Goal: Use online tool/utility: Utilize a website feature to perform a specific function

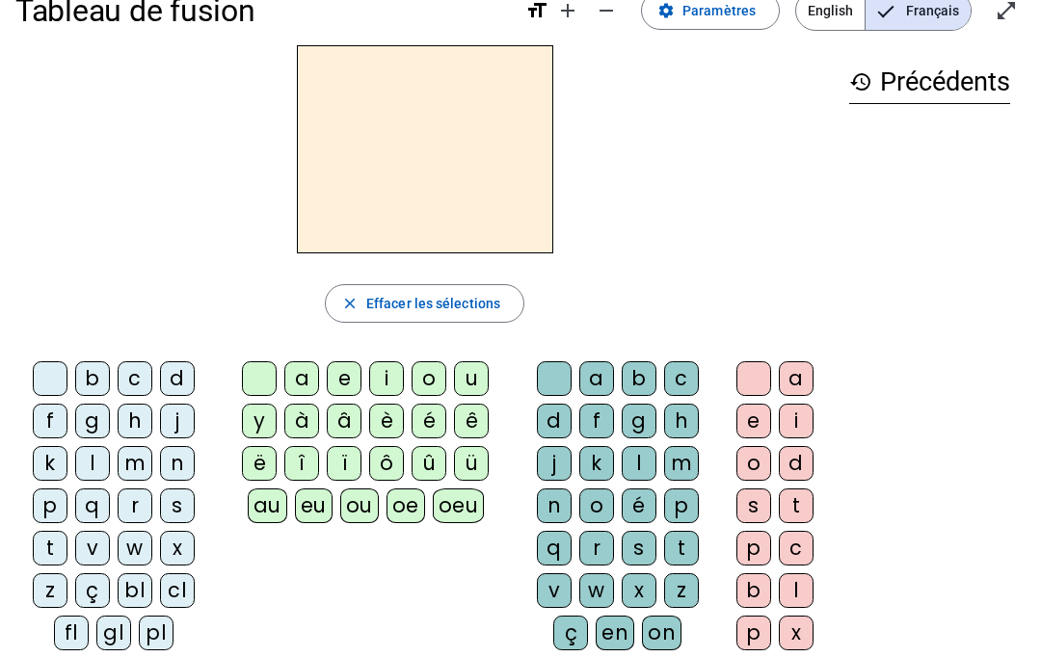
scroll to position [40, 0]
click at [803, 373] on div "a" at bounding box center [796, 377] width 35 height 35
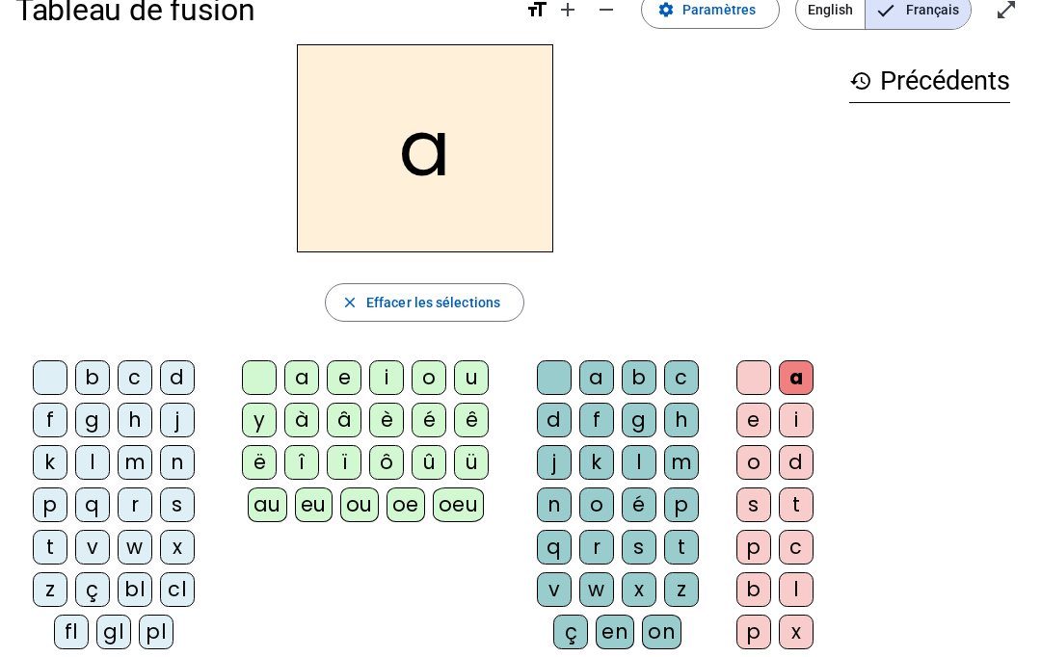
click at [487, 316] on span "button" at bounding box center [425, 303] width 198 height 46
click at [136, 461] on div "m" at bounding box center [135, 462] width 35 height 35
click at [788, 381] on div "a" at bounding box center [796, 377] width 35 height 35
click at [484, 298] on span "Effacer les sélections" at bounding box center [433, 302] width 134 height 23
click at [678, 460] on div "m" at bounding box center [681, 462] width 35 height 35
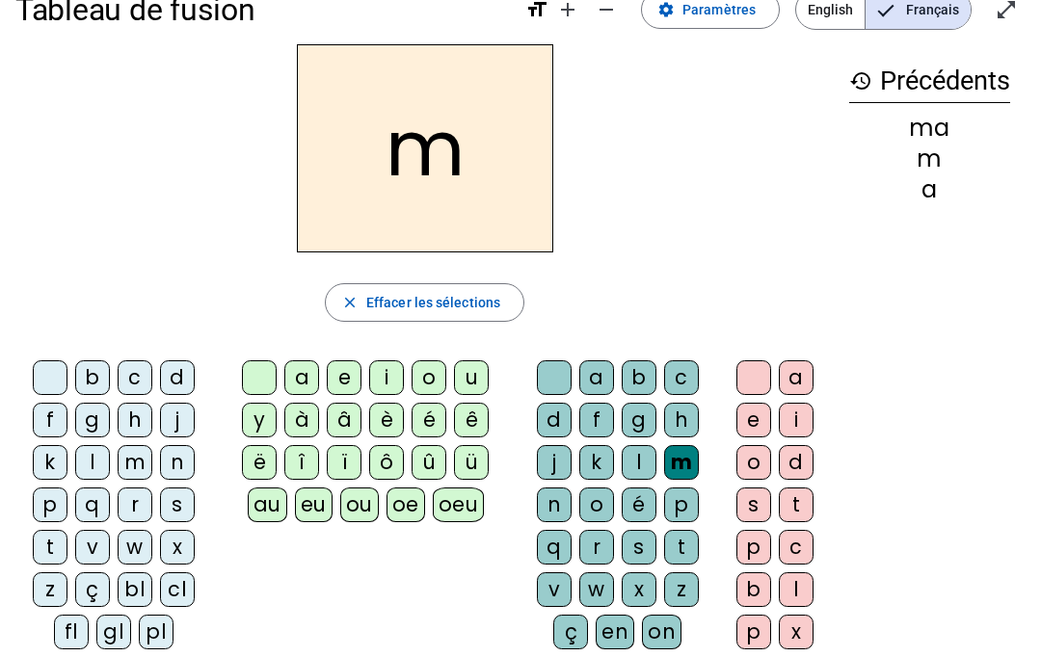
click at [594, 380] on div "a" at bounding box center [596, 377] width 35 height 35
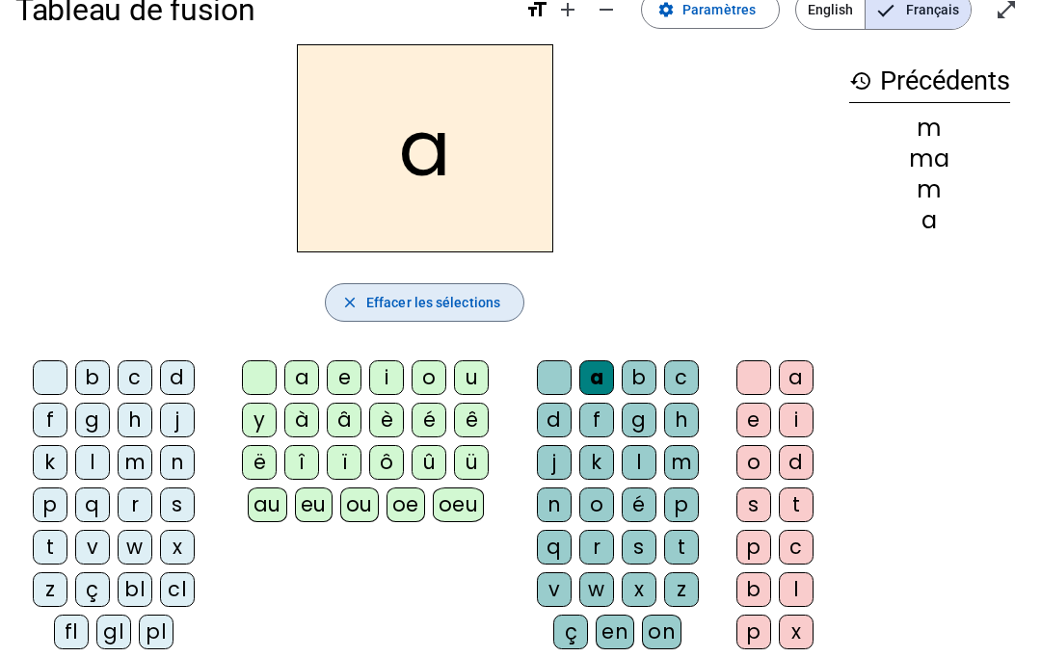
click at [447, 302] on span "Effacer les sélections" at bounding box center [433, 302] width 134 height 23
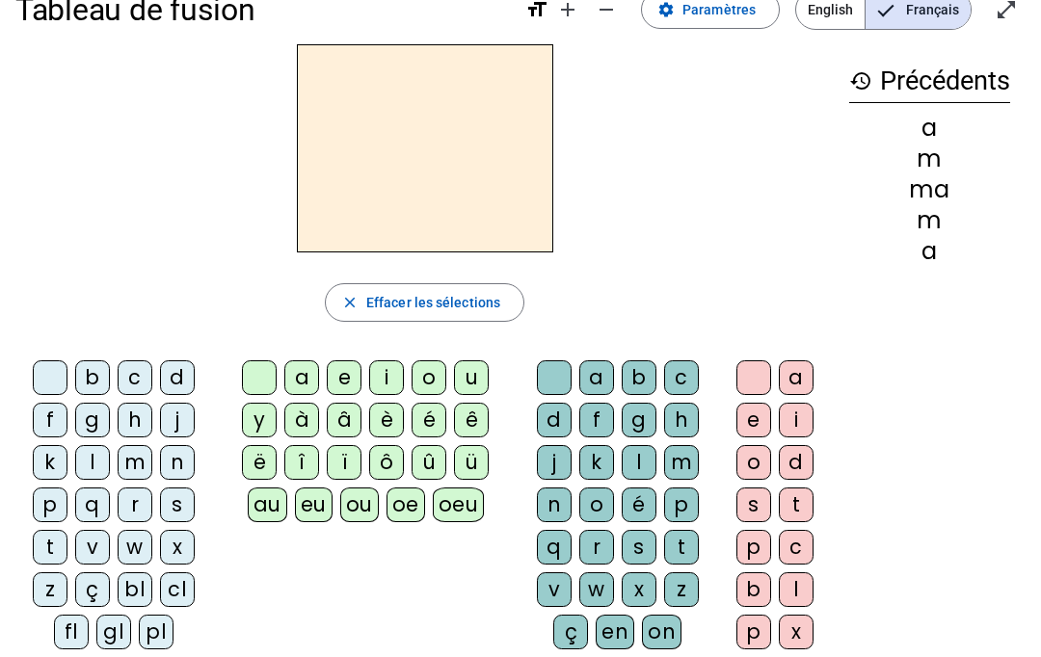
click at [689, 463] on div "m" at bounding box center [681, 462] width 35 height 35
click at [295, 376] on div "a" at bounding box center [301, 377] width 35 height 35
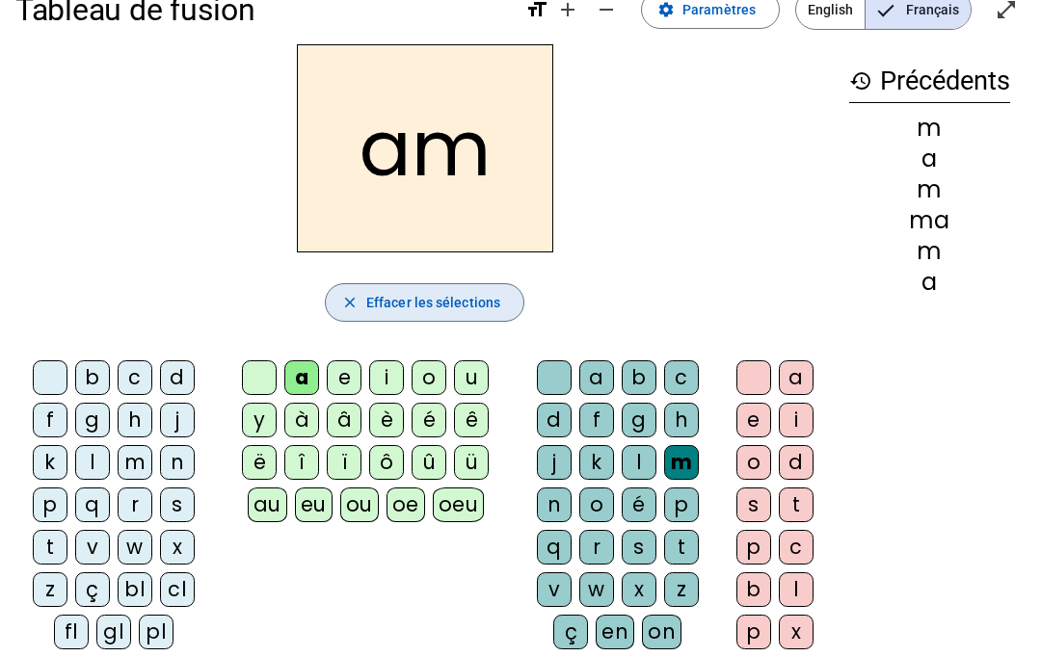
click at [455, 322] on span "button" at bounding box center [425, 303] width 198 height 46
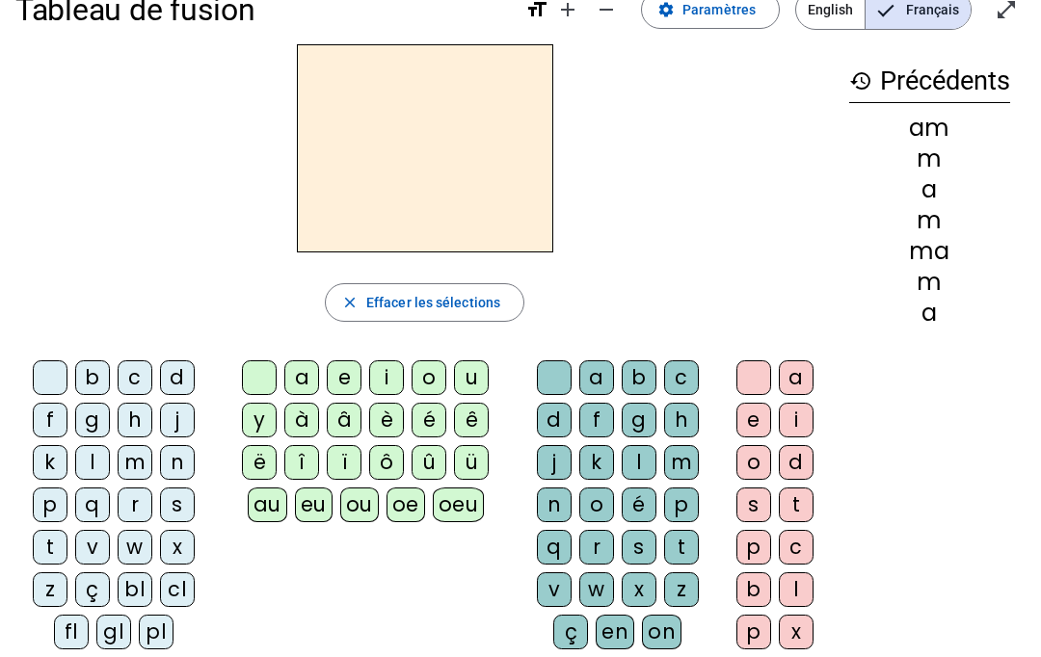
click at [134, 465] on div "m" at bounding box center [135, 462] width 35 height 35
click at [304, 382] on div "a" at bounding box center [301, 377] width 35 height 35
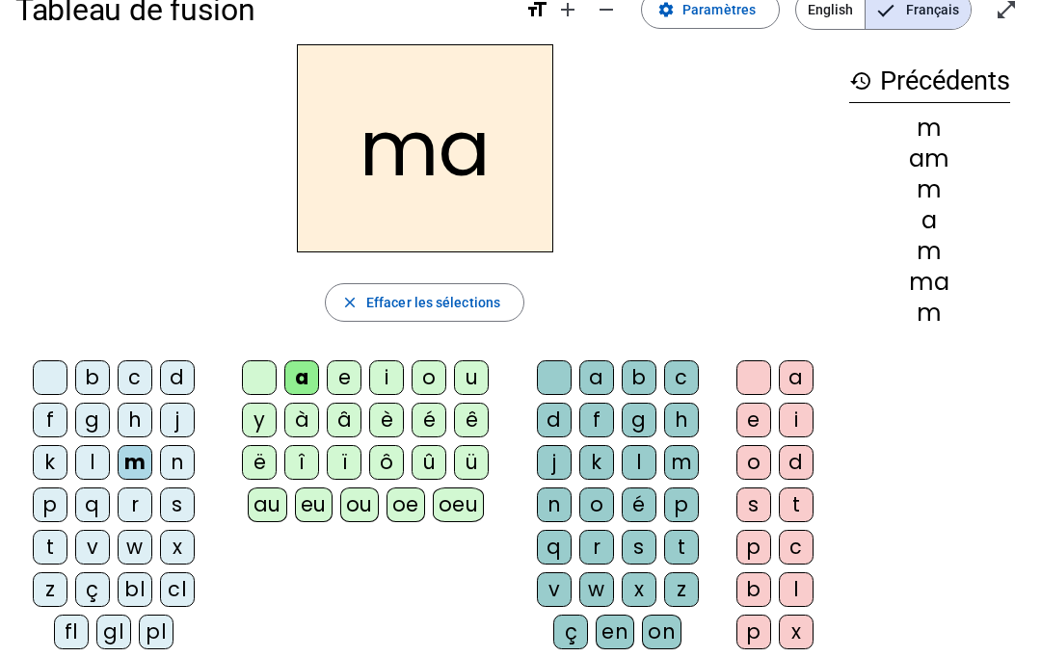
click at [413, 319] on span "button" at bounding box center [425, 303] width 198 height 46
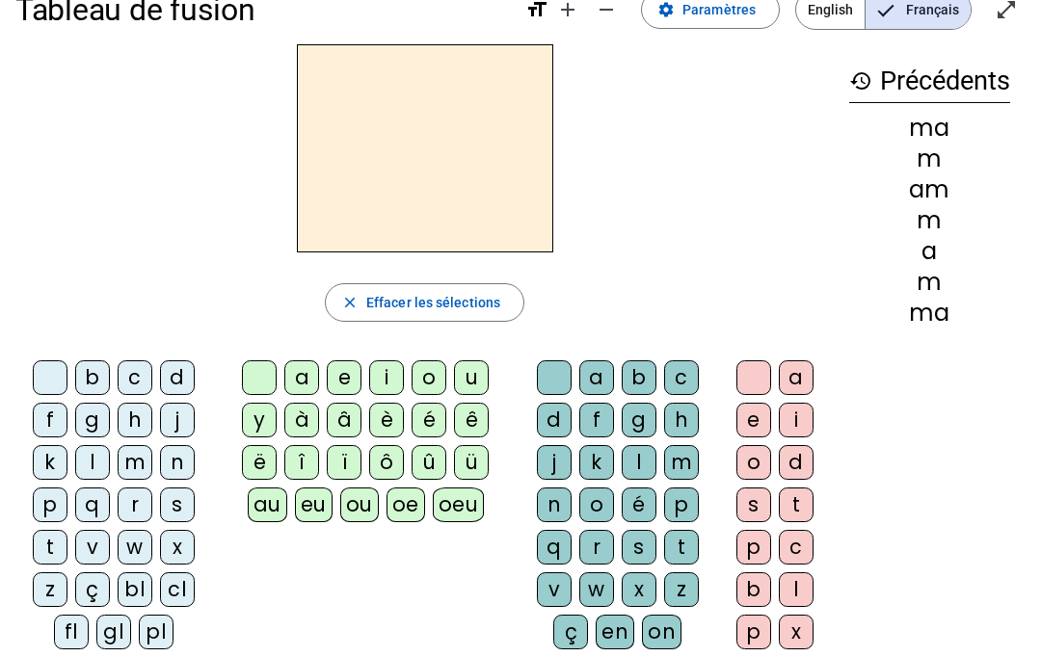
click at [681, 463] on div "m" at bounding box center [681, 462] width 35 height 35
click at [310, 379] on div "a" at bounding box center [301, 377] width 35 height 35
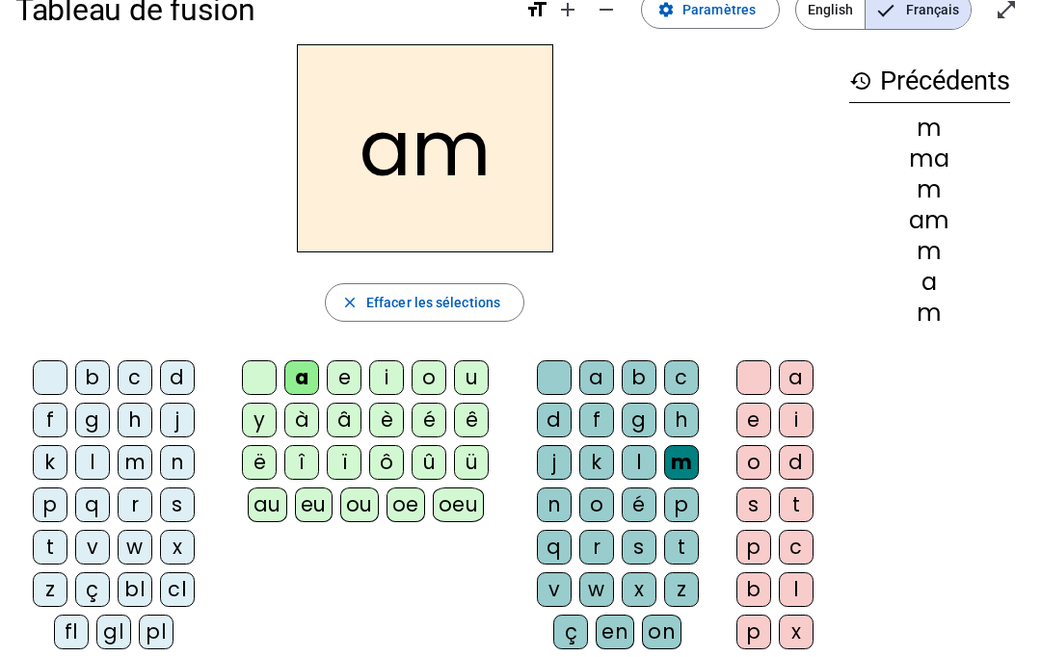
click at [477, 304] on span "Effacer les sélections" at bounding box center [433, 302] width 134 height 23
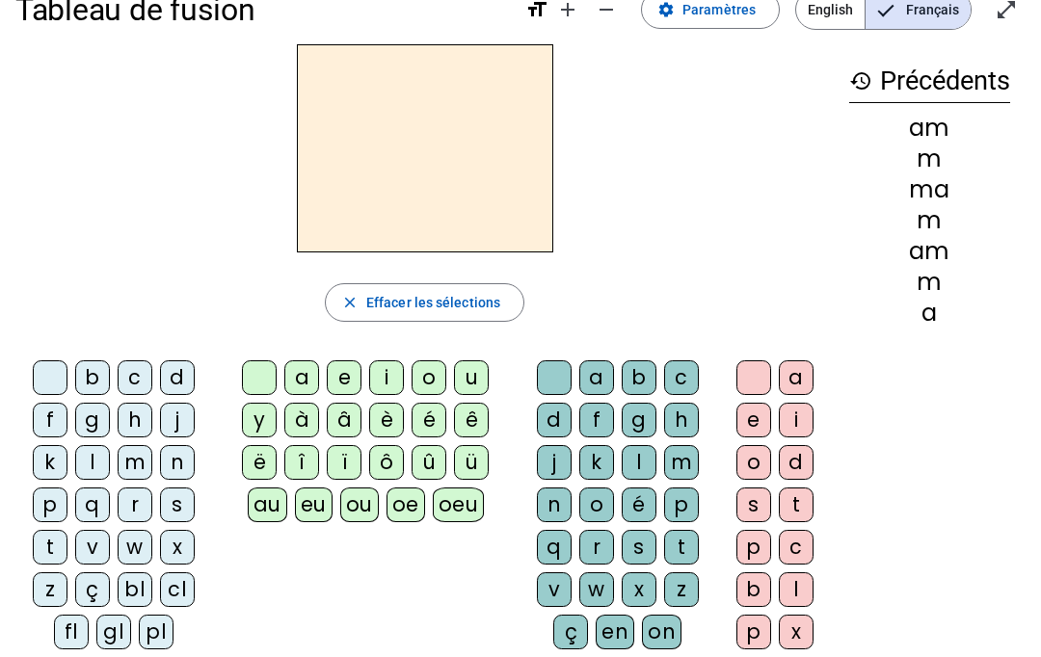
click at [134, 469] on div "m" at bounding box center [135, 462] width 35 height 35
click at [299, 386] on div "a" at bounding box center [301, 377] width 35 height 35
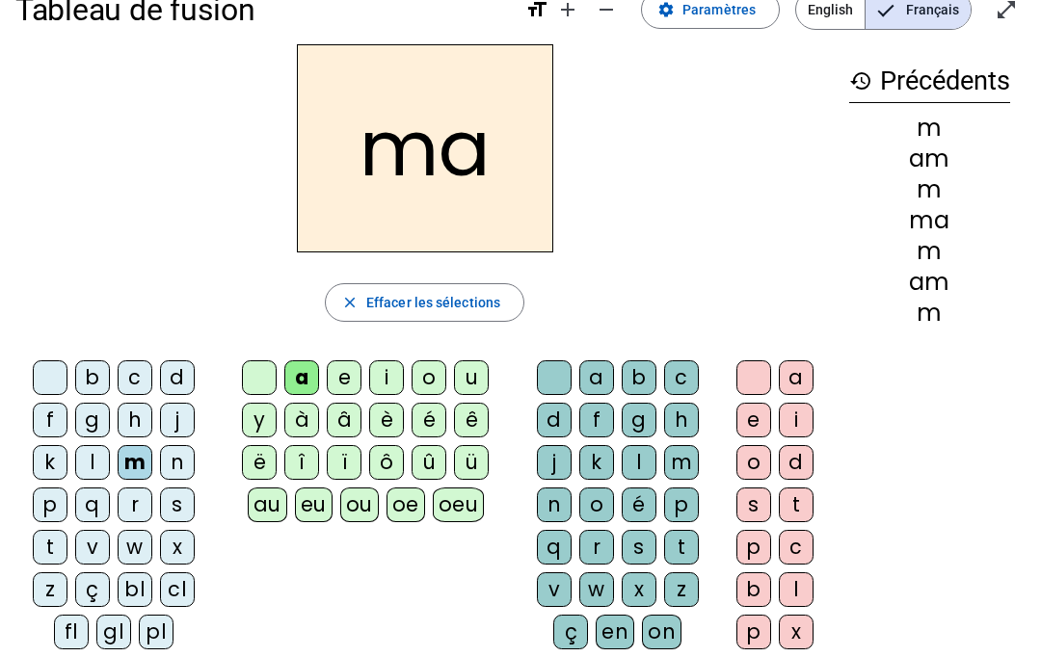
click at [557, 596] on div "v" at bounding box center [554, 590] width 35 height 35
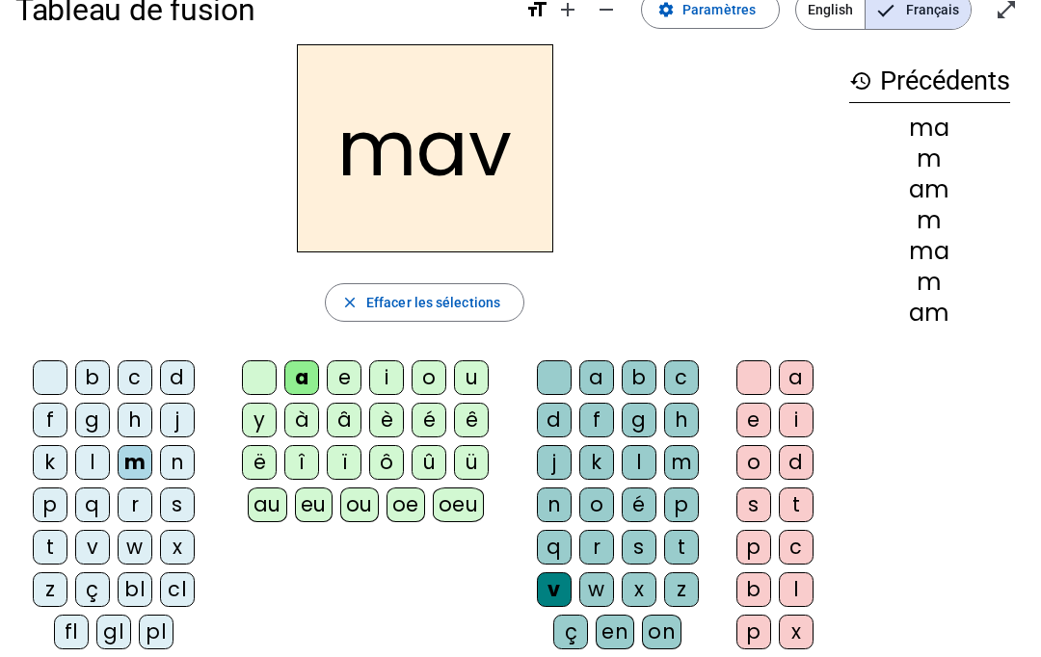
click at [461, 295] on span "Effacer les sélections" at bounding box center [433, 302] width 134 height 23
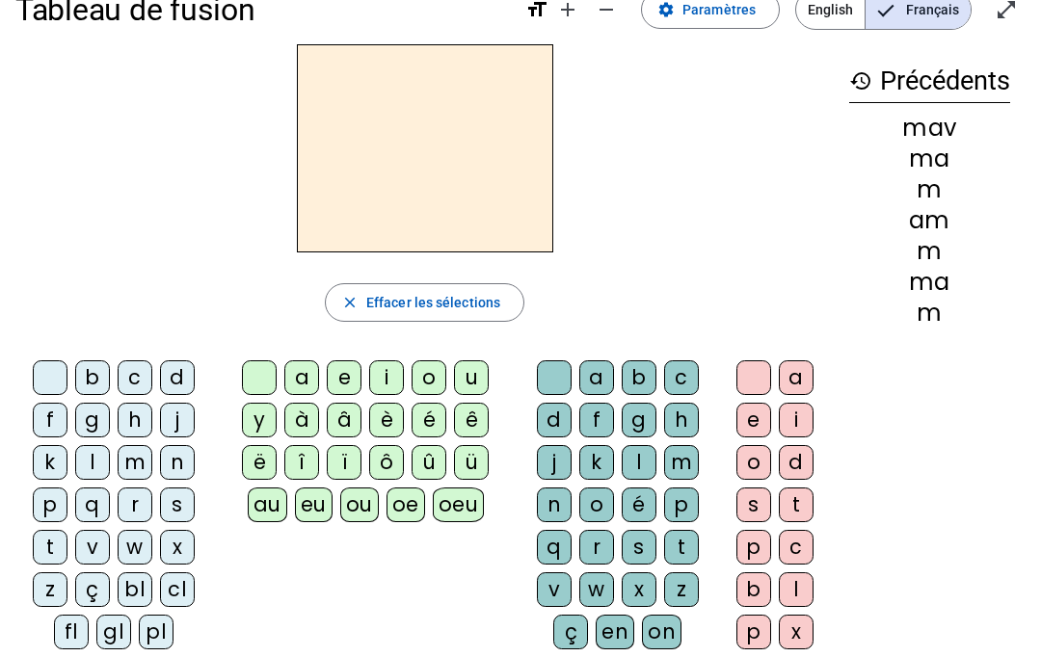
click at [687, 451] on div "m" at bounding box center [681, 462] width 35 height 35
click at [564, 587] on div "v" at bounding box center [554, 590] width 35 height 35
click at [296, 376] on div "a" at bounding box center [301, 377] width 35 height 35
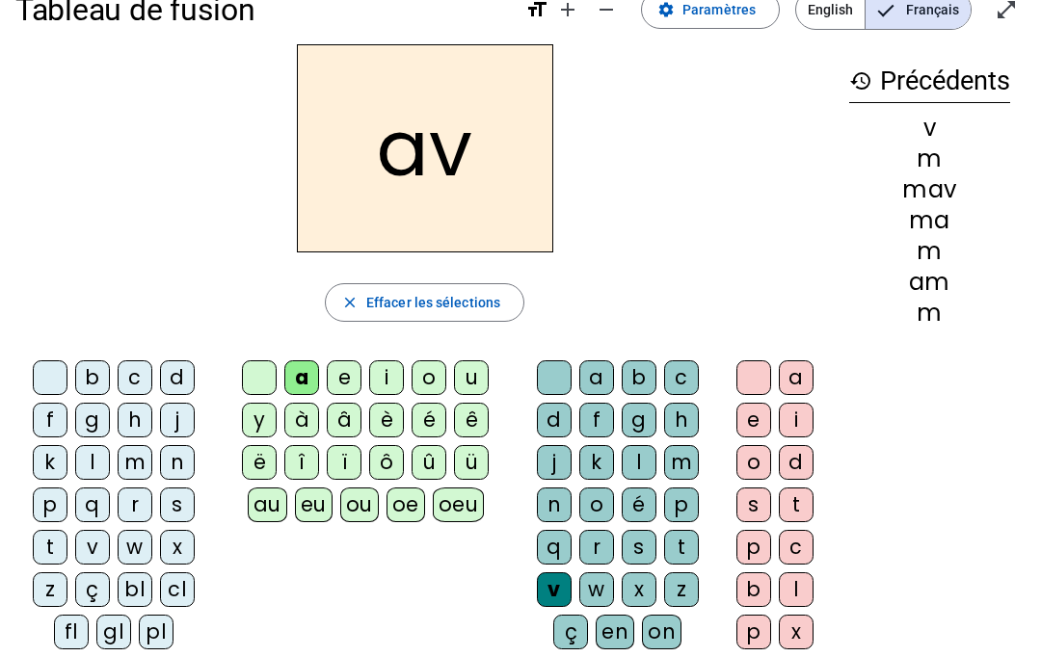
click at [470, 314] on span "button" at bounding box center [425, 303] width 198 height 46
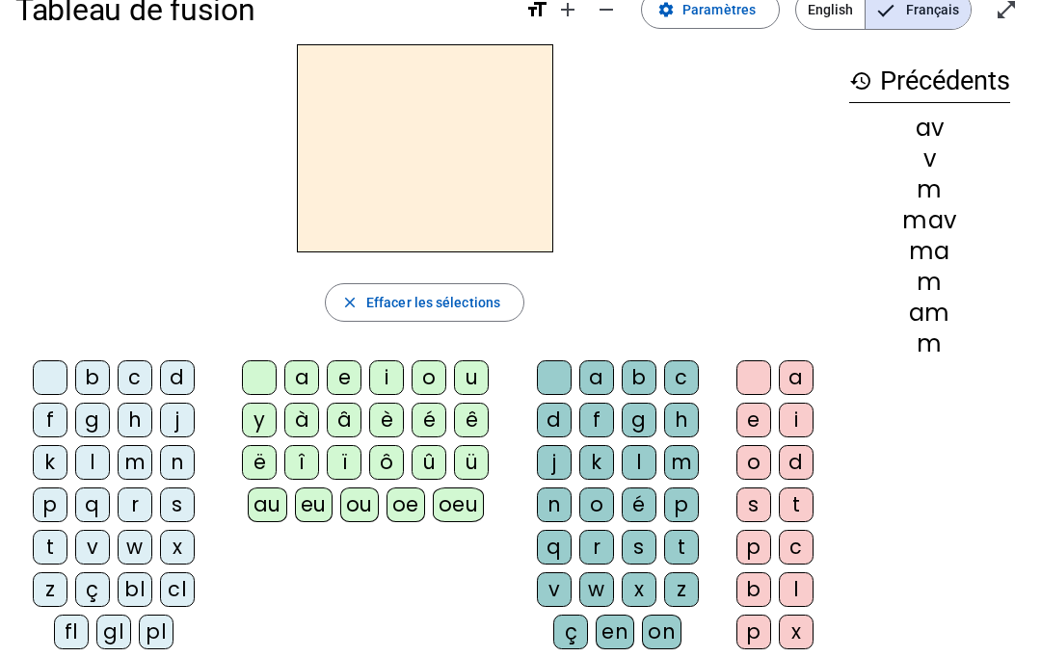
click at [307, 375] on div "a" at bounding box center [301, 377] width 35 height 35
click at [553, 587] on div "v" at bounding box center [554, 590] width 35 height 35
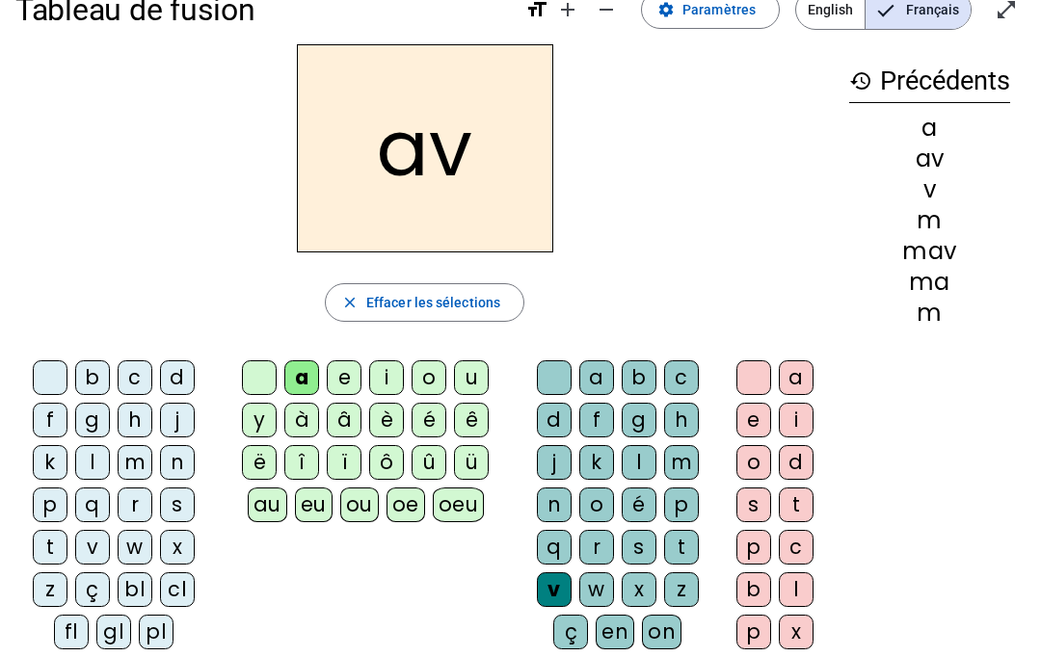
click at [482, 294] on span "Effacer les sélections" at bounding box center [433, 302] width 134 height 23
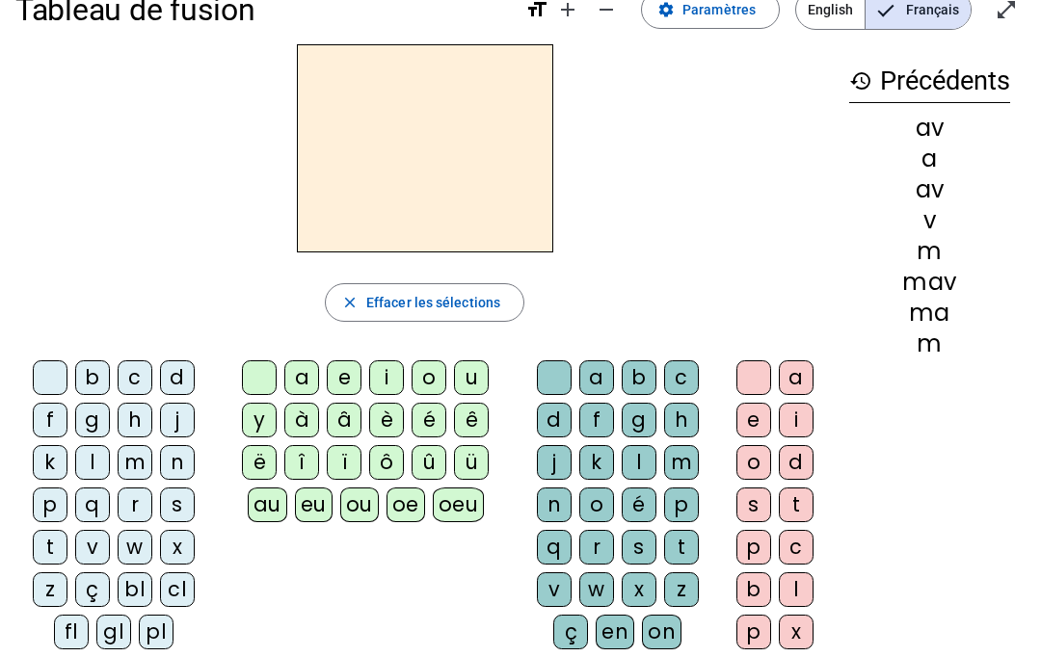
click at [553, 603] on div "v" at bounding box center [554, 590] width 35 height 35
click at [541, 356] on div "a b c d f g h j k l m n o é p q r s t v w x z ç en on" at bounding box center [622, 509] width 204 height 312
click at [548, 360] on div at bounding box center [554, 377] width 35 height 35
click at [131, 459] on div "m" at bounding box center [135, 462] width 35 height 35
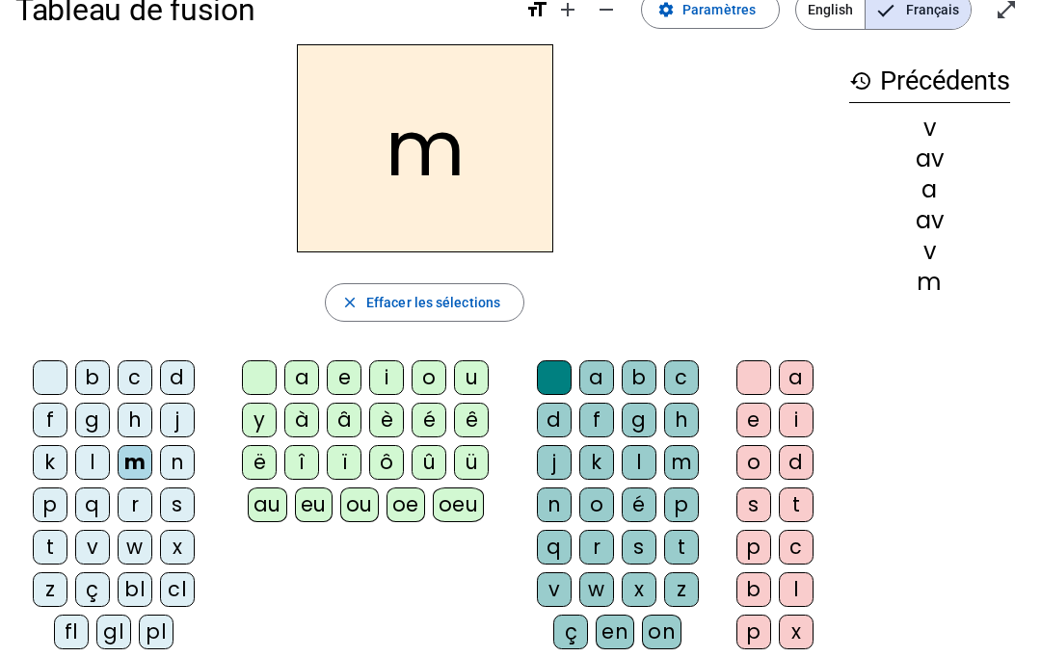
click at [305, 371] on div "a" at bounding box center [301, 377] width 35 height 35
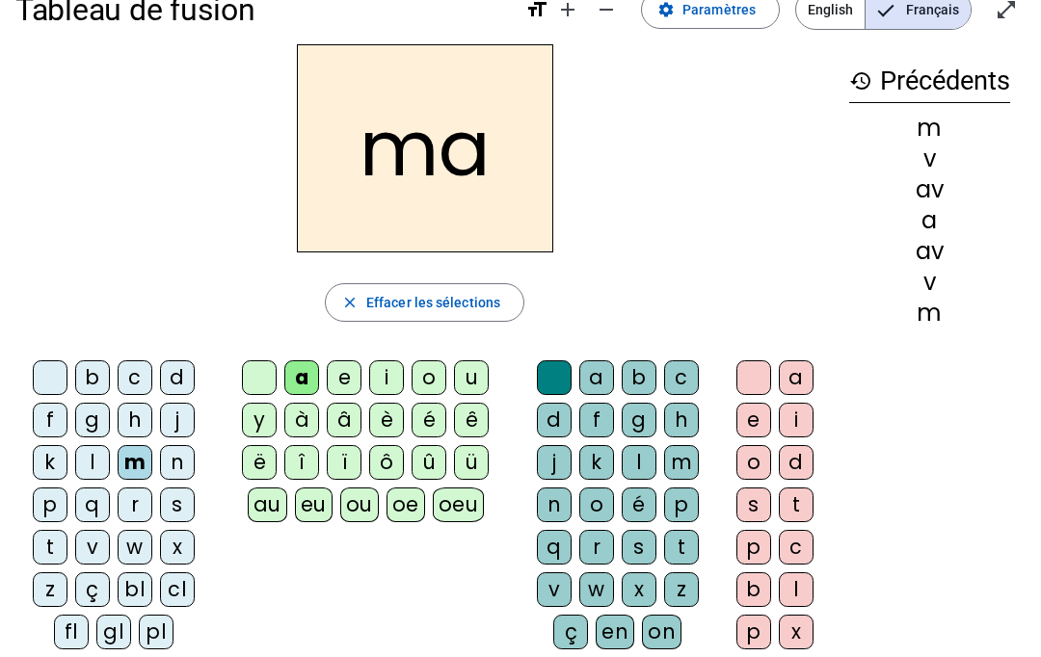
click at [88, 552] on div "v" at bounding box center [92, 547] width 35 height 35
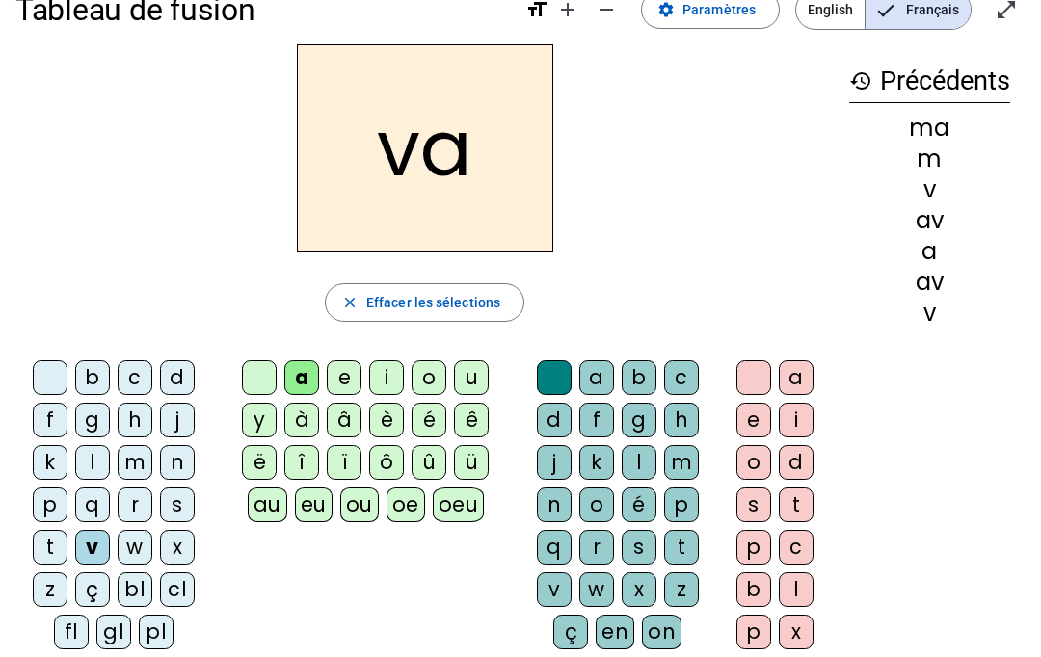
click at [54, 540] on div "t" at bounding box center [50, 547] width 35 height 35
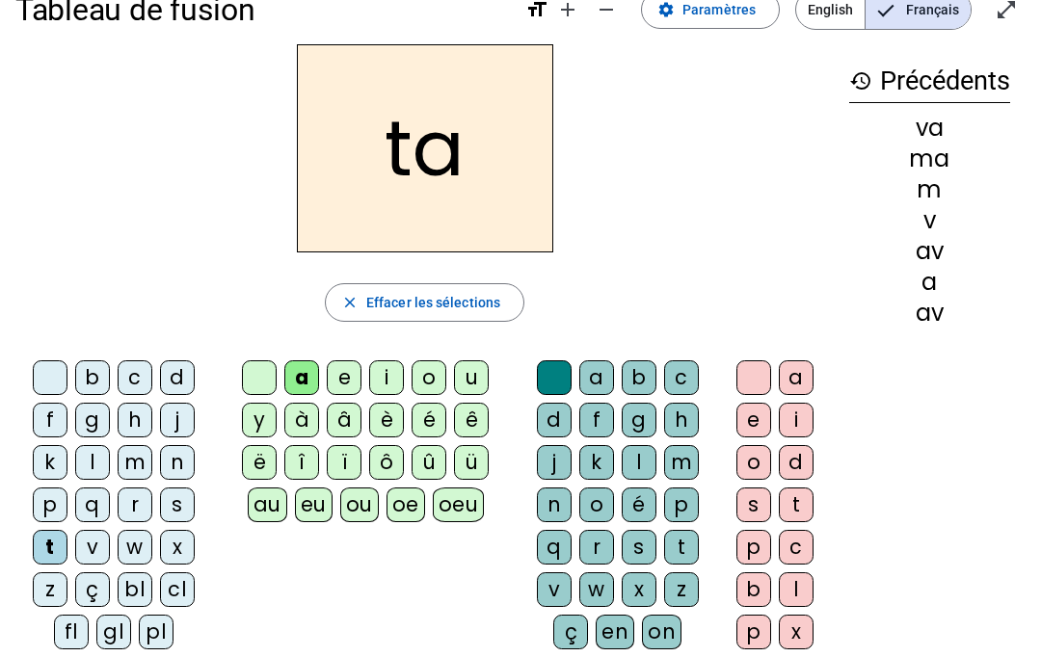
click at [98, 459] on div "l" at bounding box center [92, 462] width 35 height 35
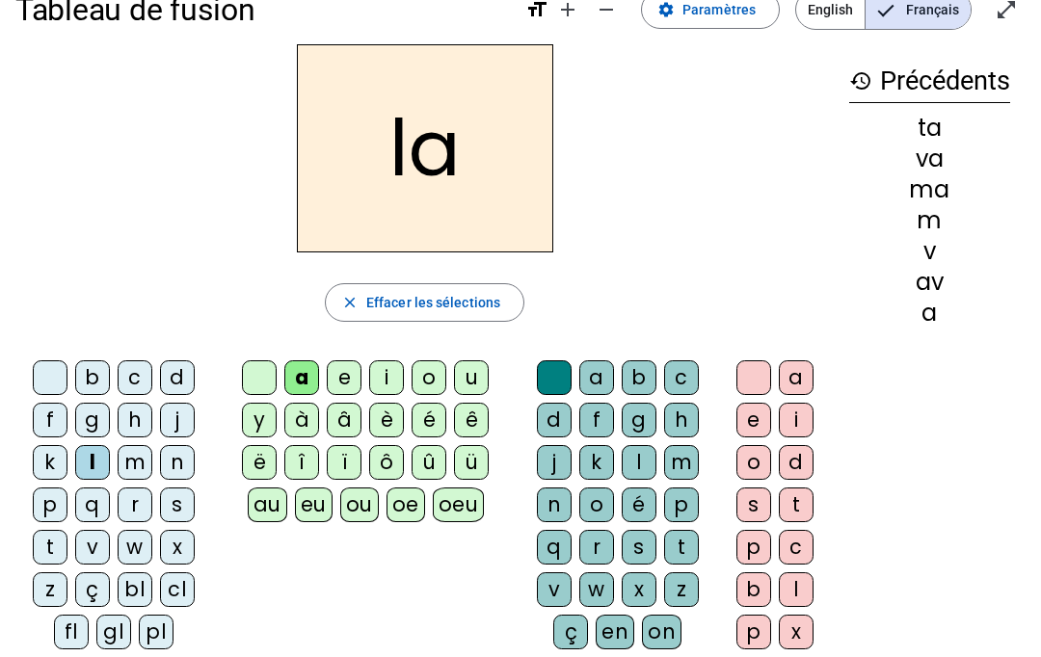
click at [346, 383] on div "e" at bounding box center [344, 377] width 35 height 35
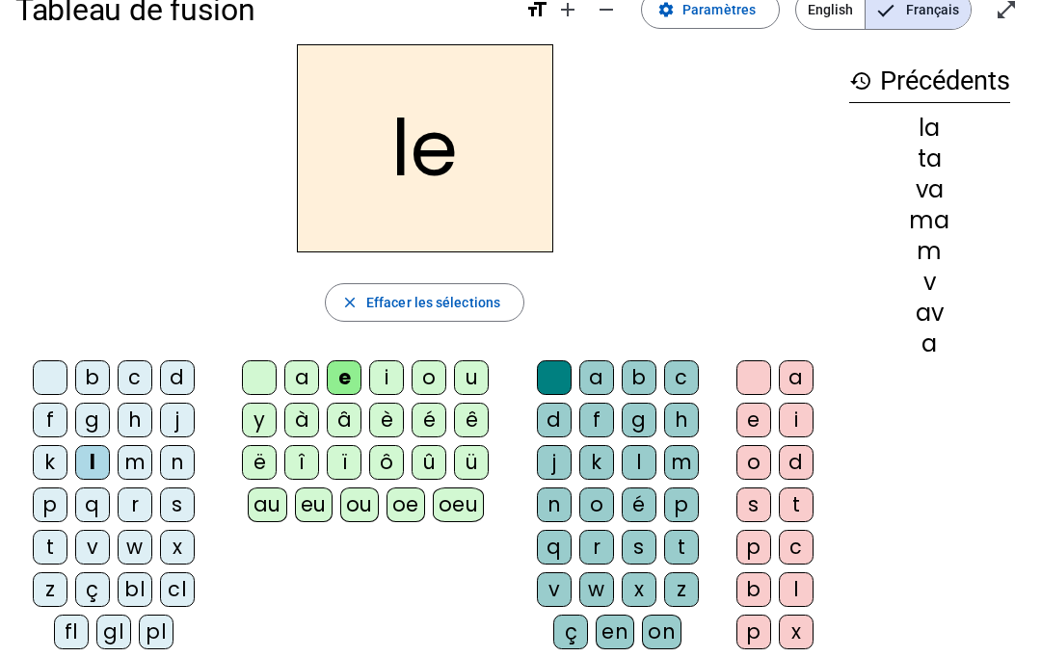
click at [409, 647] on div "b c d f g h j k l m n p q r s t v w x z ç bl cl fl gl pl a e i o u y à â è é ê …" at bounding box center [424, 509] width 818 height 312
click at [558, 463] on div "j" at bounding box center [554, 462] width 35 height 35
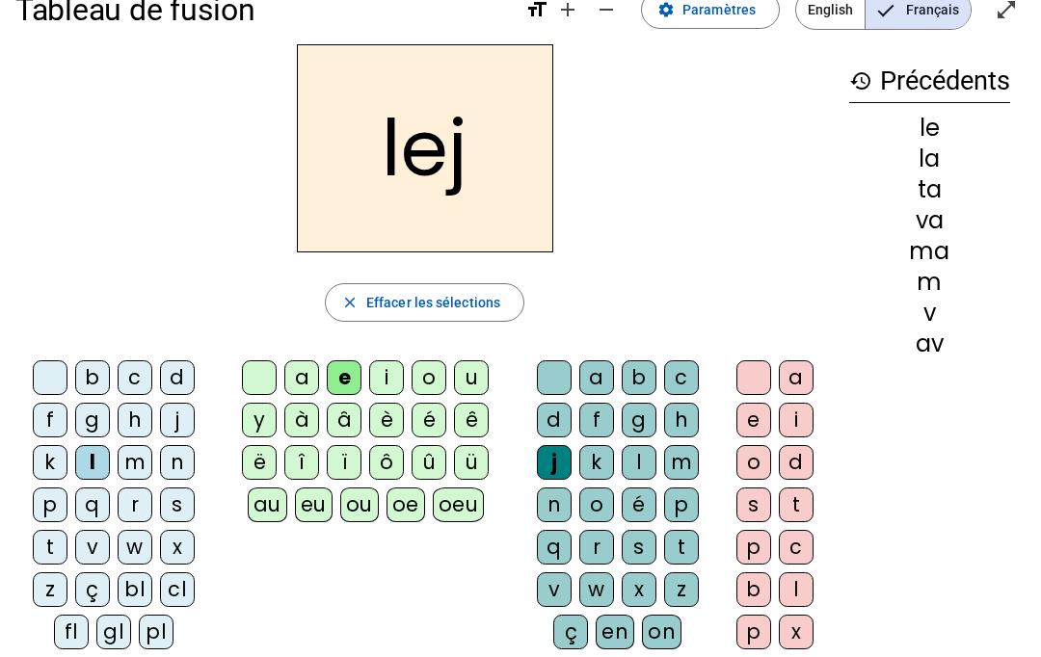
click at [540, 379] on div at bounding box center [554, 377] width 35 height 35
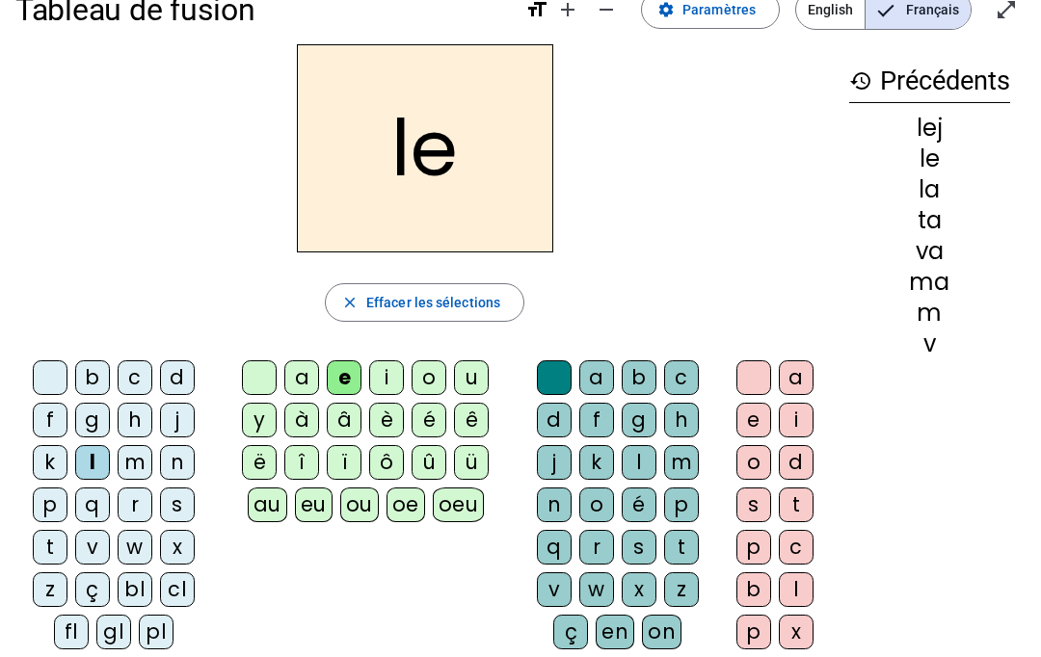
click at [553, 369] on div at bounding box center [554, 377] width 35 height 35
click at [553, 382] on div at bounding box center [554, 377] width 35 height 35
click at [173, 431] on div "j" at bounding box center [177, 420] width 35 height 35
click at [512, 652] on div "b c d f g h j k l m n p q r s t v w x z ç bl cl fl gl pl a e i o u y à â è é ê …" at bounding box center [424, 509] width 818 height 312
click at [90, 413] on div "g" at bounding box center [92, 420] width 35 height 35
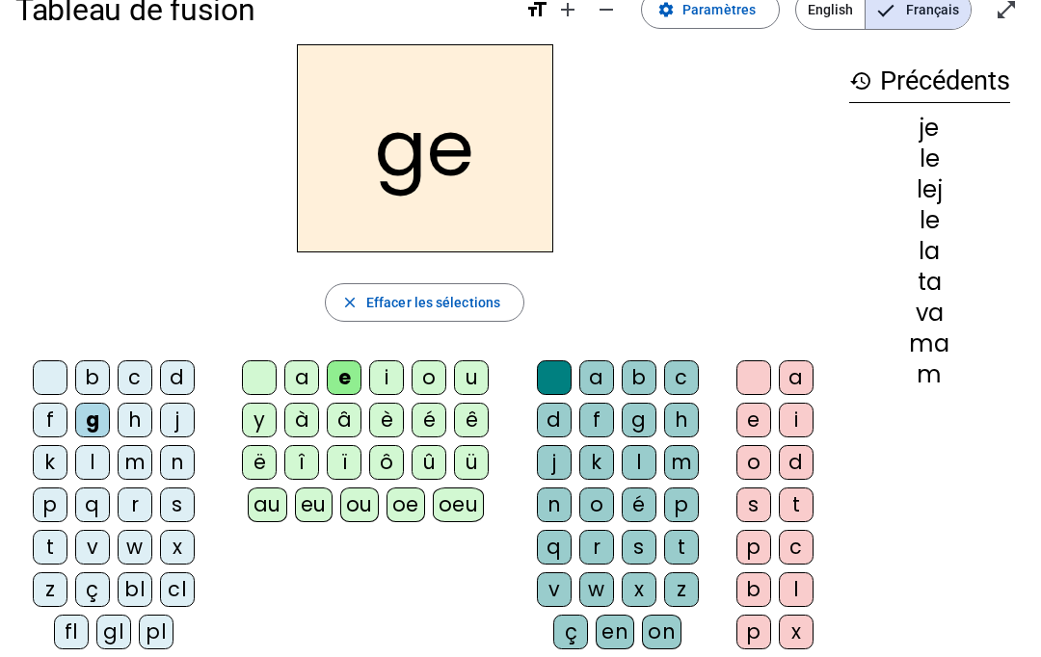
click at [181, 429] on div "j" at bounding box center [177, 420] width 35 height 35
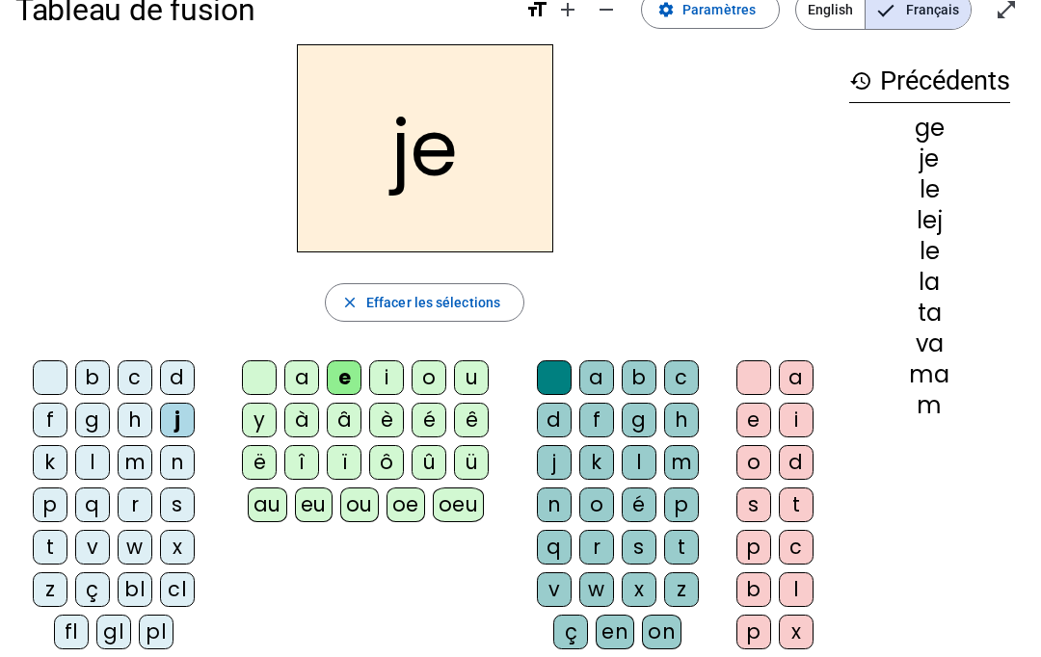
click at [454, 311] on span "Effacer les sélections" at bounding box center [433, 302] width 134 height 23
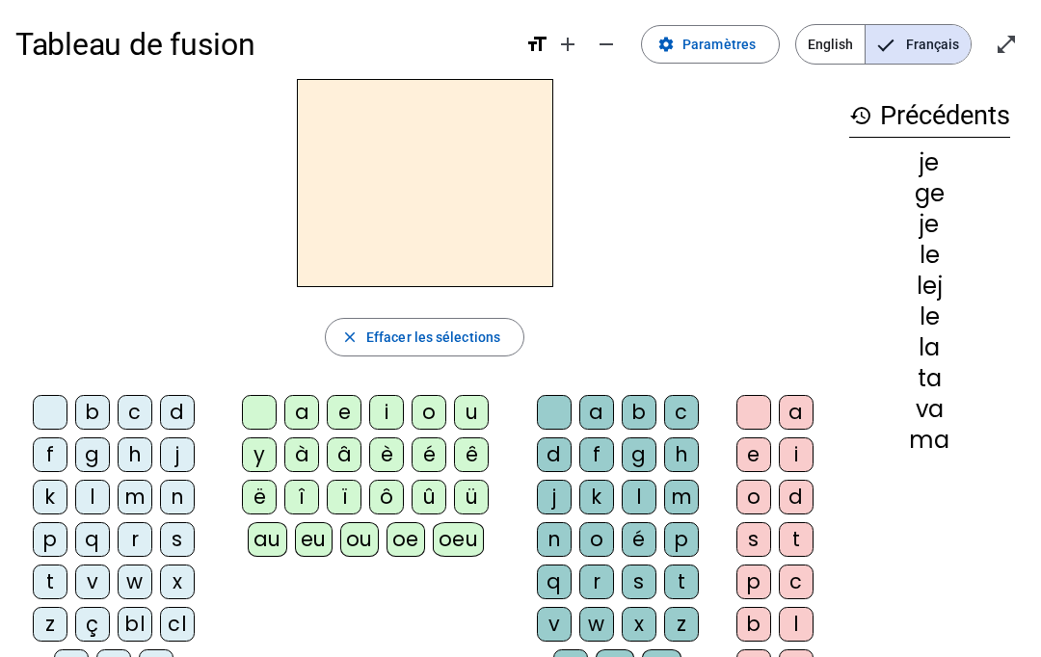
scroll to position [3, 0]
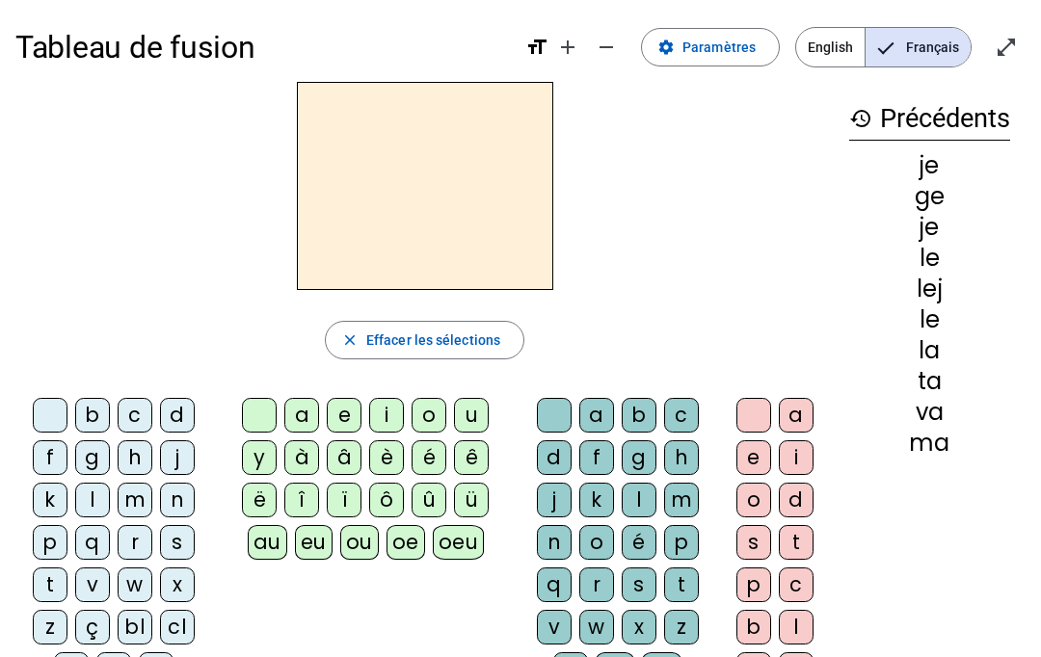
click at [180, 413] on div "d" at bounding box center [177, 415] width 35 height 35
click at [462, 547] on div "oeu" at bounding box center [459, 542] width 52 height 35
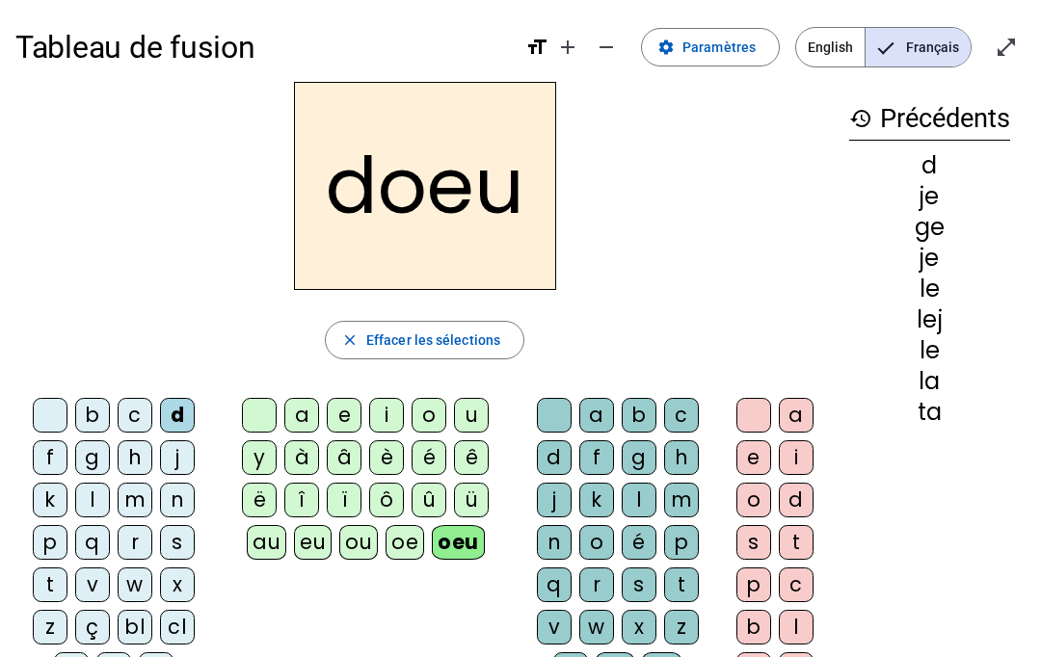
click at [474, 348] on span "Effacer les sélections" at bounding box center [433, 340] width 134 height 23
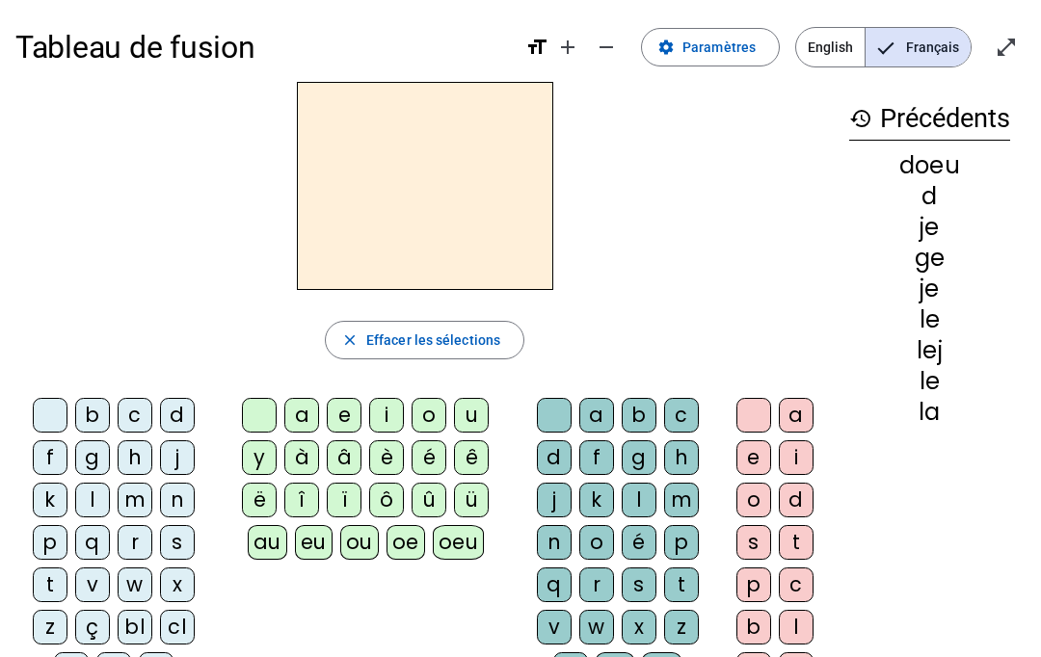
click at [174, 426] on div "d" at bounding box center [177, 415] width 35 height 35
click at [344, 418] on div "e" at bounding box center [344, 415] width 35 height 35
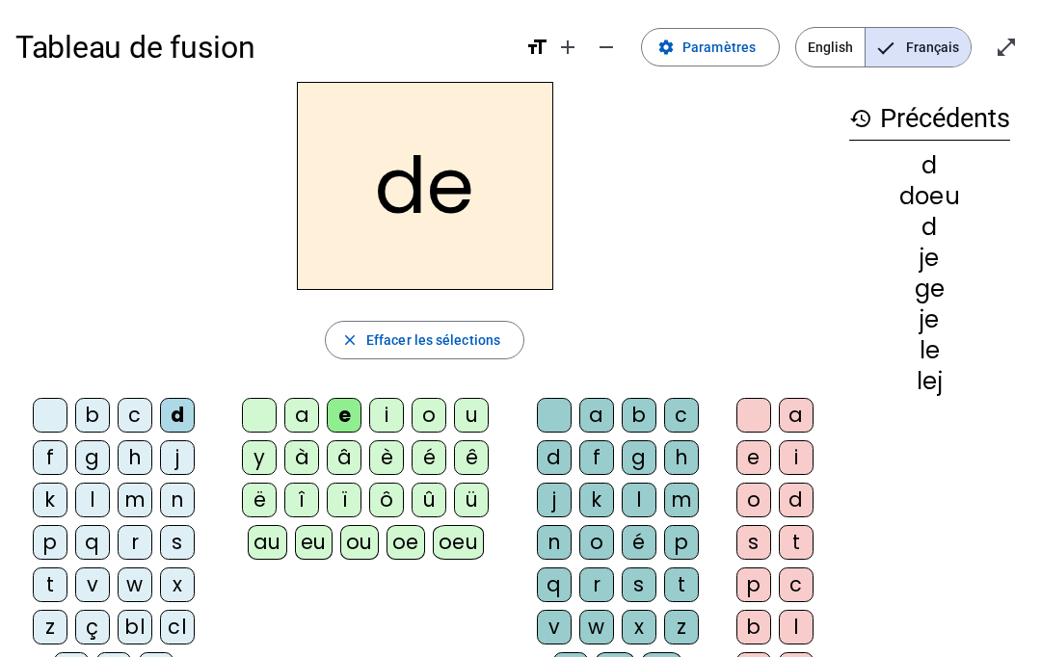
click at [478, 335] on span "Effacer les sélections" at bounding box center [433, 340] width 134 height 23
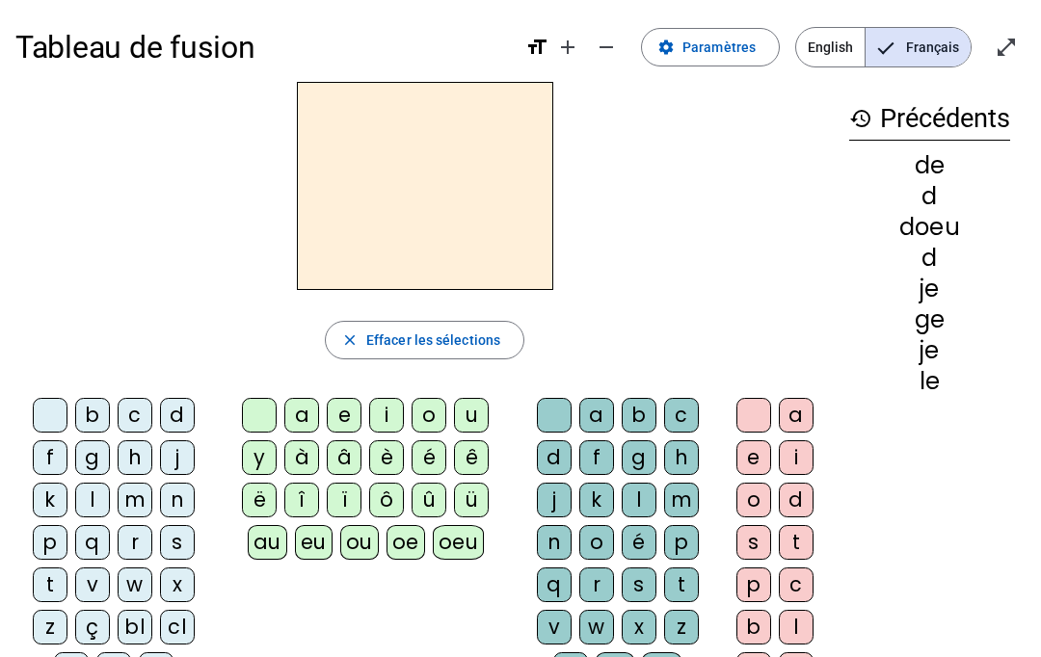
click at [57, 587] on div "t" at bounding box center [50, 585] width 35 height 35
click at [350, 417] on div "e" at bounding box center [344, 415] width 35 height 35
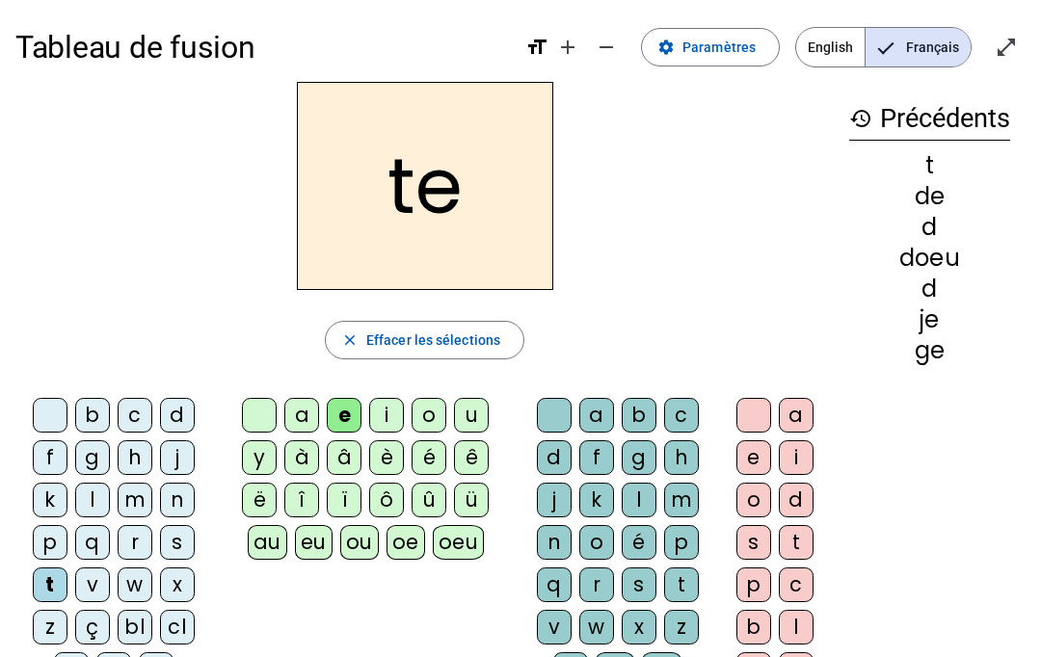
click at [477, 416] on div "u" at bounding box center [471, 415] width 35 height 35
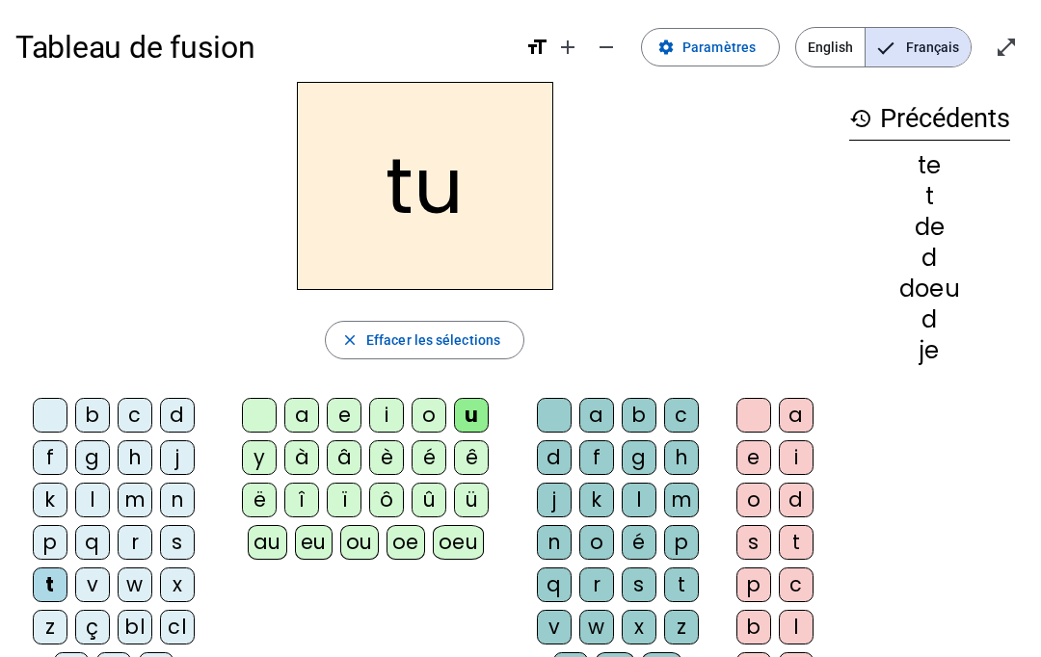
click at [93, 413] on div "b" at bounding box center [92, 415] width 35 height 35
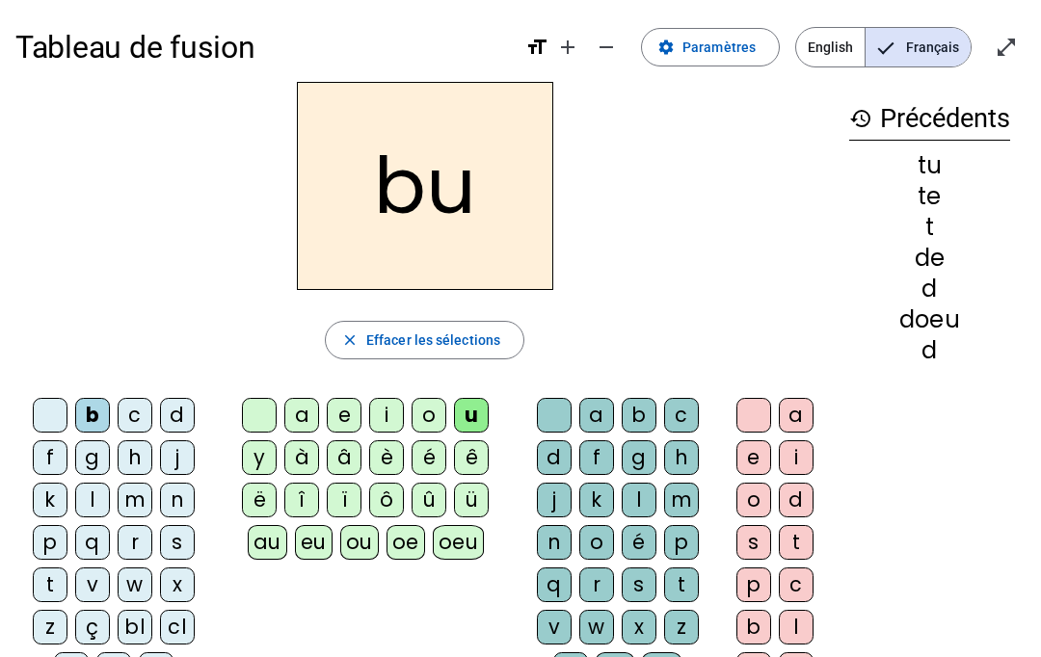
click at [349, 422] on div "e" at bounding box center [344, 415] width 35 height 35
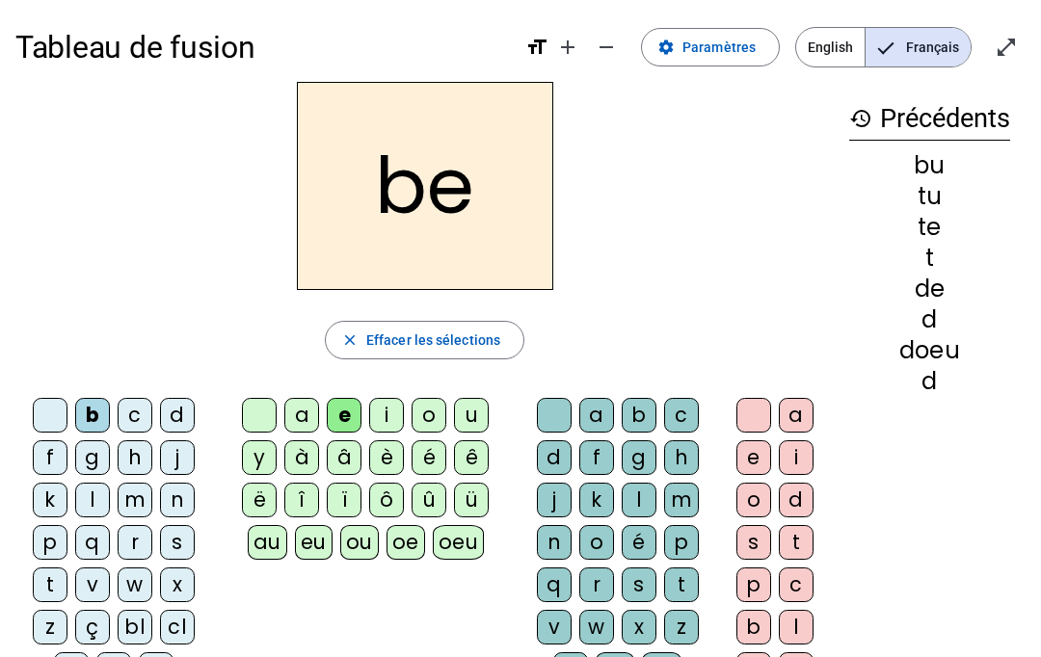
click at [467, 415] on div "u" at bounding box center [471, 415] width 35 height 35
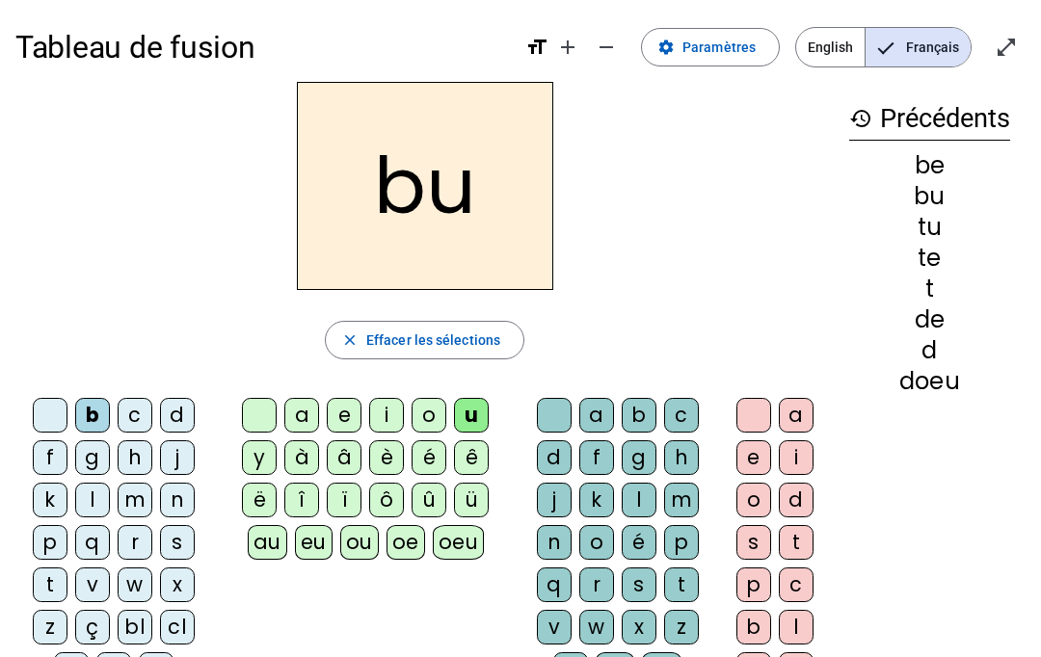
click at [350, 417] on div "e" at bounding box center [344, 415] width 35 height 35
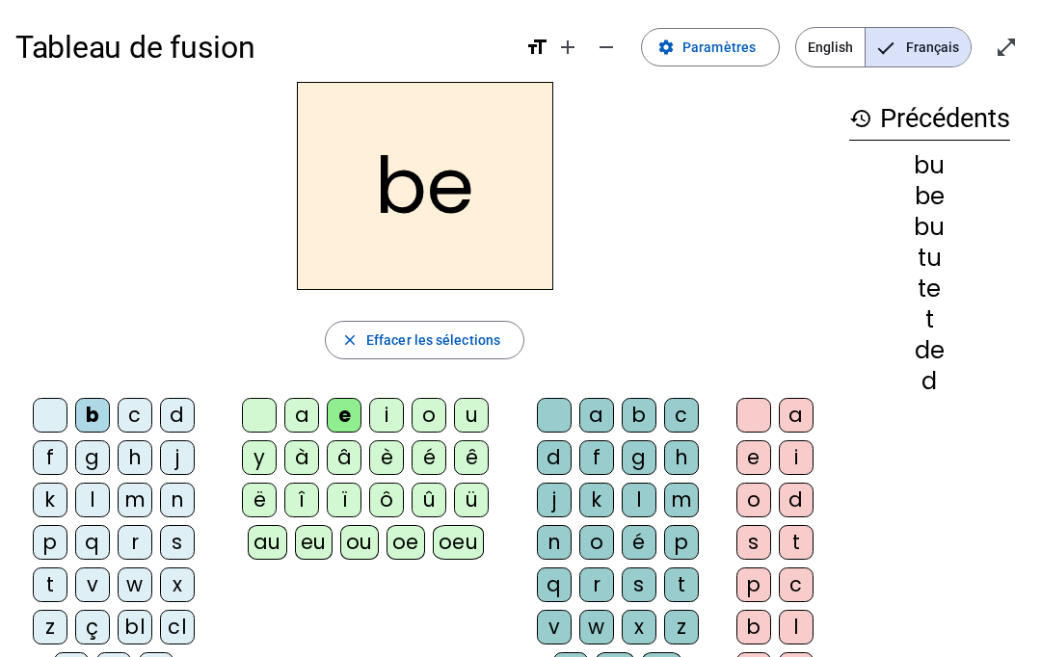
click at [473, 416] on div "u" at bounding box center [471, 415] width 35 height 35
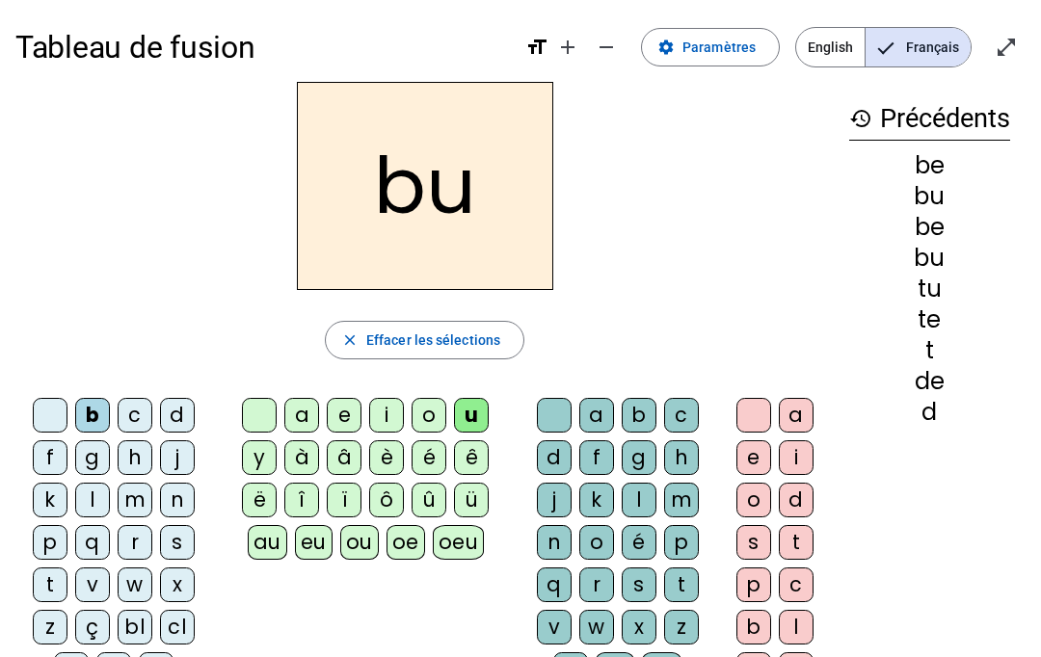
click at [351, 420] on div "e" at bounding box center [344, 415] width 35 height 35
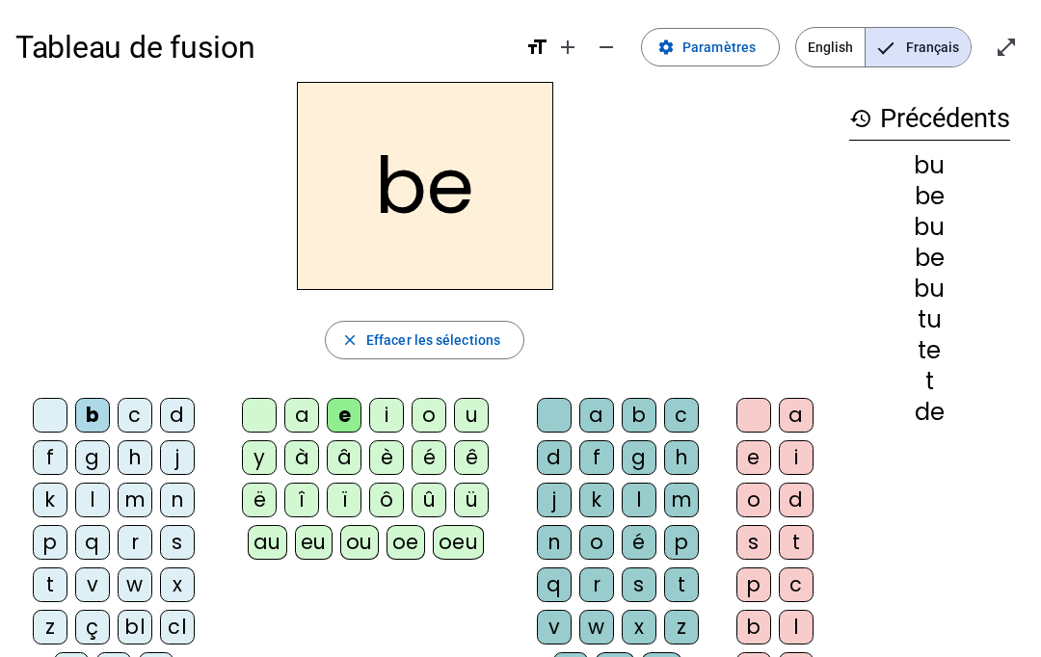
click at [468, 416] on div "u" at bounding box center [471, 415] width 35 height 35
click at [750, 546] on div "s" at bounding box center [753, 542] width 35 height 35
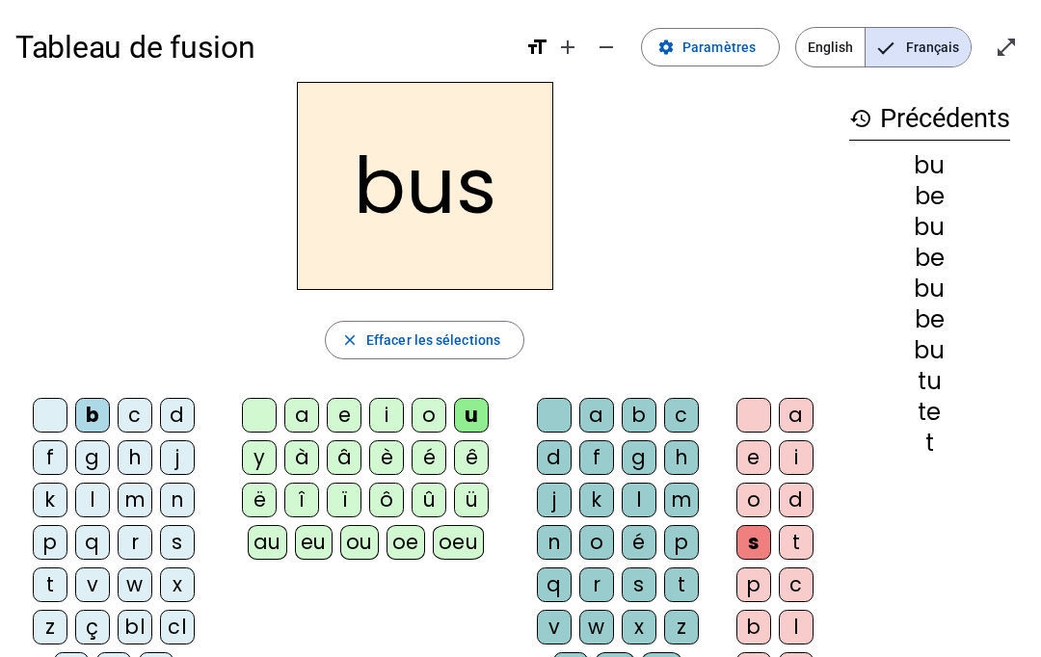
scroll to position [0, 0]
